Goal: Book appointment/travel/reservation

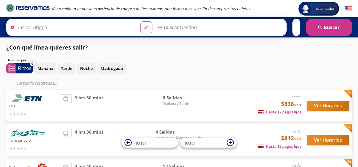
type input "[GEOGRAPHIC_DATA], [GEOGRAPHIC_DATA]"
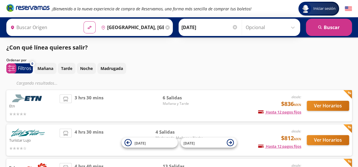
type input "[GEOGRAPHIC_DATA], [GEOGRAPHIC_DATA]"
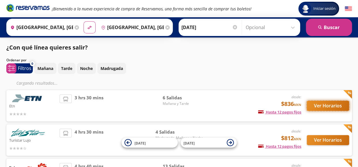
click at [325, 103] on button "Ver Horarios" at bounding box center [328, 106] width 42 height 10
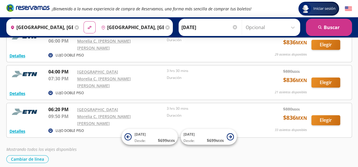
scroll to position [156, 0]
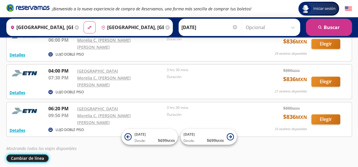
click at [19, 155] on button "Cambiar de línea" at bounding box center [27, 159] width 42 height 8
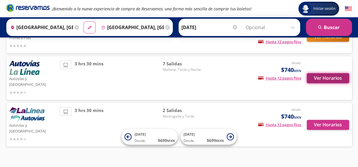
click at [334, 76] on button "Ver Horarios" at bounding box center [328, 78] width 42 height 10
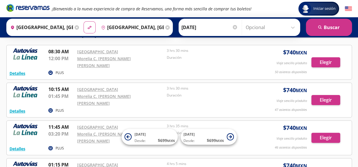
scroll to position [170, 0]
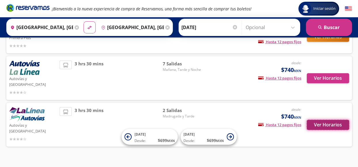
click at [330, 120] on button "Ver Horarios" at bounding box center [328, 125] width 42 height 10
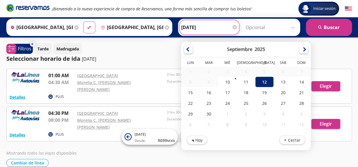
click at [216, 30] on input "[DATE]" at bounding box center [209, 27] width 57 height 14
click at [279, 82] on div "13" at bounding box center [283, 82] width 18 height 11
type input "[DATE]"
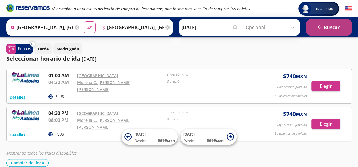
click at [341, 27] on button "search [GEOGRAPHIC_DATA]" at bounding box center [329, 27] width 46 height 17
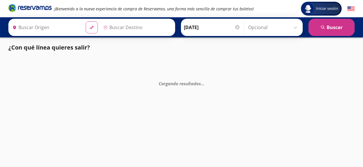
type input "[GEOGRAPHIC_DATA], [GEOGRAPHIC_DATA]"
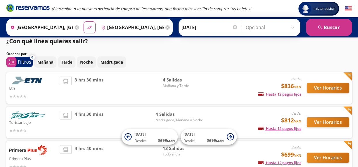
scroll to position [12, 0]
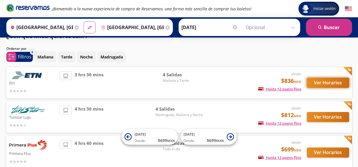
click at [321, 84] on button "Ver Horarios" at bounding box center [328, 83] width 42 height 10
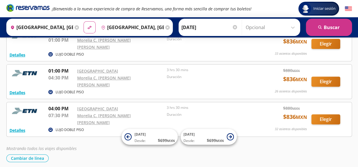
scroll to position [88, 0]
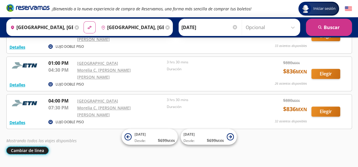
click at [31, 147] on button "Cambiar de línea" at bounding box center [27, 151] width 42 height 8
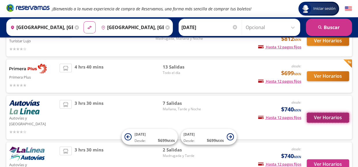
click at [328, 115] on button "Ver Horarios" at bounding box center [328, 118] width 42 height 10
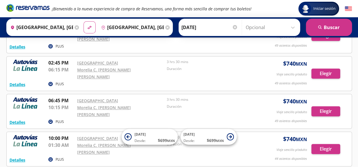
scroll to position [170, 0]
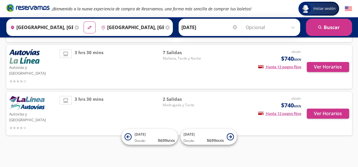
scroll to position [127, 0]
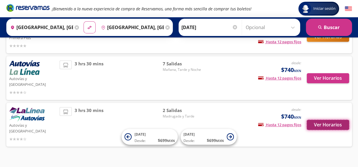
click at [324, 120] on button "Ver Horarios" at bounding box center [328, 125] width 42 height 10
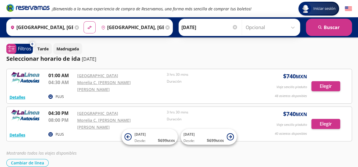
click at [75, 29] on icon at bounding box center [77, 27] width 4 height 4
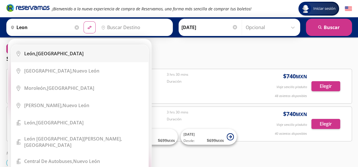
click at [41, 51] on div "[GEOGRAPHIC_DATA], [GEOGRAPHIC_DATA]" at bounding box center [53, 53] width 59 height 6
type input "[GEOGRAPHIC_DATA], [GEOGRAPHIC_DATA]"
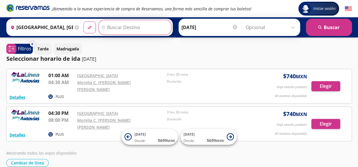
click at [118, 28] on input "Destino" at bounding box center [134, 27] width 71 height 14
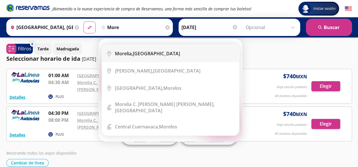
click at [144, 54] on div "[GEOGRAPHIC_DATA], [GEOGRAPHIC_DATA]" at bounding box center [147, 53] width 65 height 6
type input "[GEOGRAPHIC_DATA], [GEOGRAPHIC_DATA]"
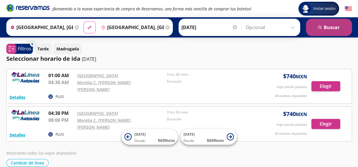
click at [315, 28] on button "search [GEOGRAPHIC_DATA]" at bounding box center [329, 27] width 46 height 17
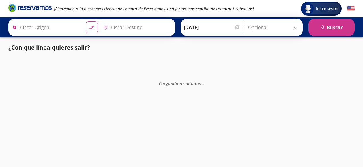
type input "[GEOGRAPHIC_DATA], [GEOGRAPHIC_DATA]"
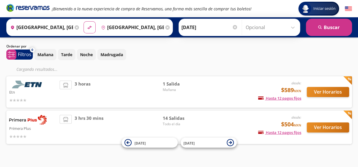
scroll to position [22, 0]
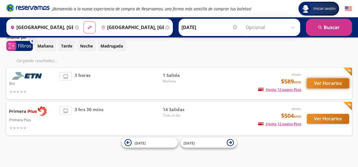
click at [333, 83] on button "Ver Horarios" at bounding box center [328, 83] width 42 height 10
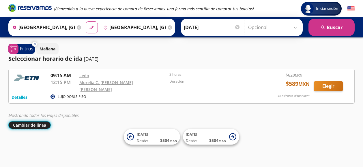
click at [37, 121] on button "Cambiar de línea" at bounding box center [29, 125] width 42 height 8
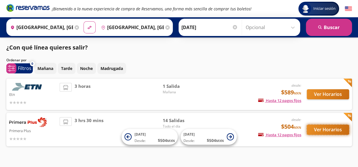
click at [328, 128] on button "Ver Horarios" at bounding box center [328, 130] width 42 height 10
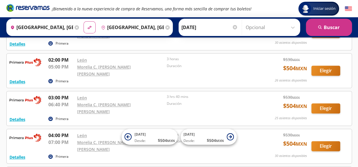
scroll to position [134, 0]
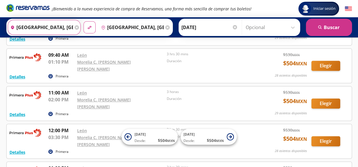
click at [67, 30] on input "[GEOGRAPHIC_DATA], [GEOGRAPHIC_DATA]" at bounding box center [40, 27] width 65 height 14
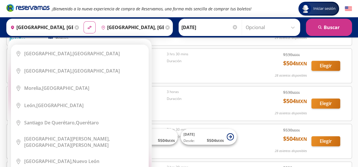
drag, startPoint x: 67, startPoint y: 30, endPoint x: 76, endPoint y: 27, distance: 10.2
click at [76, 27] on div "Origen heroicons:map-pin-20-solid [GEOGRAPHIC_DATA], [GEOGRAPHIC_DATA] Elige tu…" at bounding box center [44, 27] width 73 height 15
click at [76, 27] on icon at bounding box center [77, 27] width 4 height 4
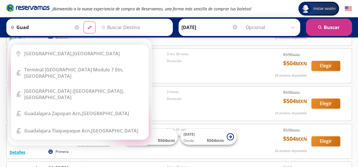
click at [119, 27] on div "Origen heroicons:map-pin-20-solid guad Elige tu origen Close Origen heroicons:m…" at bounding box center [89, 27] width 167 height 17
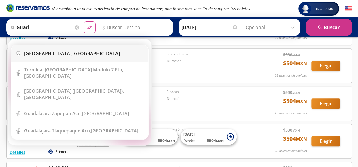
click at [55, 57] on div "[GEOGRAPHIC_DATA], [GEOGRAPHIC_DATA]" at bounding box center [72, 53] width 96 height 6
type input "[GEOGRAPHIC_DATA], [GEOGRAPHIC_DATA]"
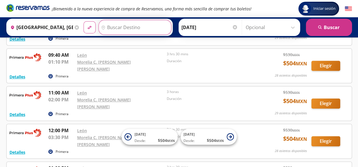
click at [127, 25] on input "Destino" at bounding box center [134, 27] width 71 height 14
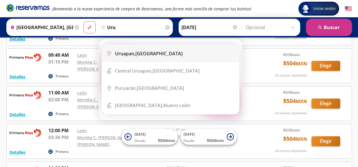
click at [133, 54] on b "Uruapan," at bounding box center [125, 53] width 20 height 6
type input "Uruapan, [GEOGRAPHIC_DATA]"
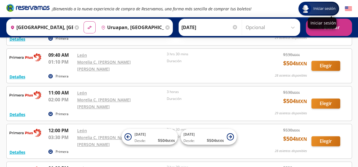
click at [333, 29] on div "Iniciar sesión" at bounding box center [322, 23] width 29 height 12
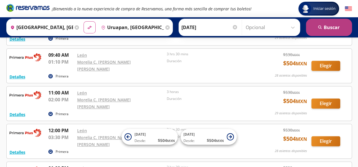
click at [336, 32] on button "search [GEOGRAPHIC_DATA]" at bounding box center [329, 27] width 46 height 17
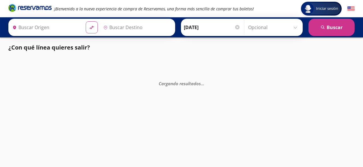
type input "[GEOGRAPHIC_DATA], [GEOGRAPHIC_DATA]"
type input "Uruapan, [GEOGRAPHIC_DATA]"
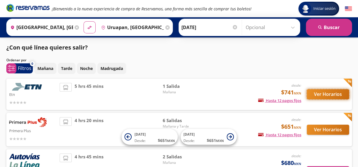
click at [329, 91] on button "Ver Horarios" at bounding box center [328, 94] width 42 height 10
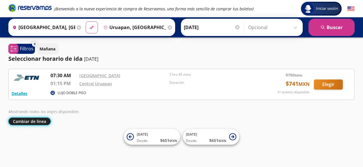
click at [33, 121] on button "Cambiar de línea" at bounding box center [29, 122] width 42 height 8
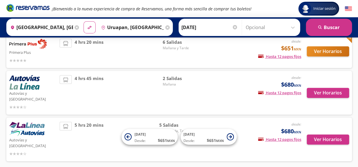
scroll to position [81, 0]
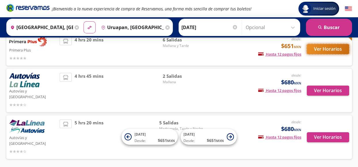
click at [328, 50] on button "Ver Horarios" at bounding box center [328, 49] width 42 height 10
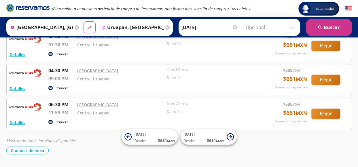
scroll to position [156, 0]
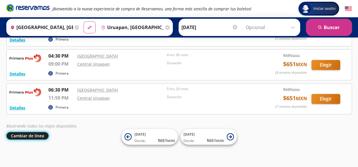
click at [42, 135] on button "Cambiar de línea" at bounding box center [27, 136] width 42 height 8
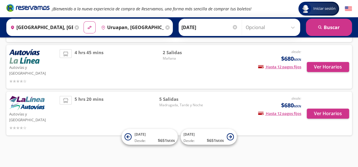
scroll to position [93, 0]
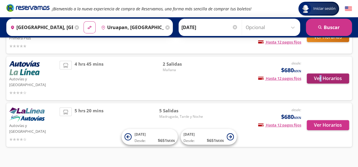
drag, startPoint x: 322, startPoint y: 93, endPoint x: 319, endPoint y: 74, distance: 19.2
click at [319, 74] on div "Autovías y La Línea desde: $680 MXN Hasta 12 pagos fijos Pagos fijos en compras…" at bounding box center [179, 79] width 346 height 44
click at [319, 74] on button "Ver Horarios" at bounding box center [328, 79] width 42 height 10
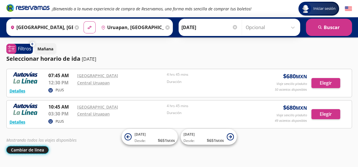
click at [34, 152] on button "Cambiar de línea" at bounding box center [27, 150] width 42 height 8
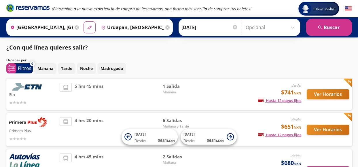
scroll to position [93, 0]
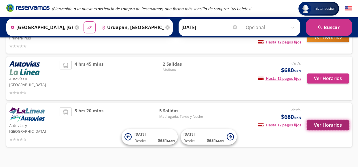
click at [333, 120] on button "Ver Horarios" at bounding box center [328, 125] width 42 height 10
